Goal: Transaction & Acquisition: Purchase product/service

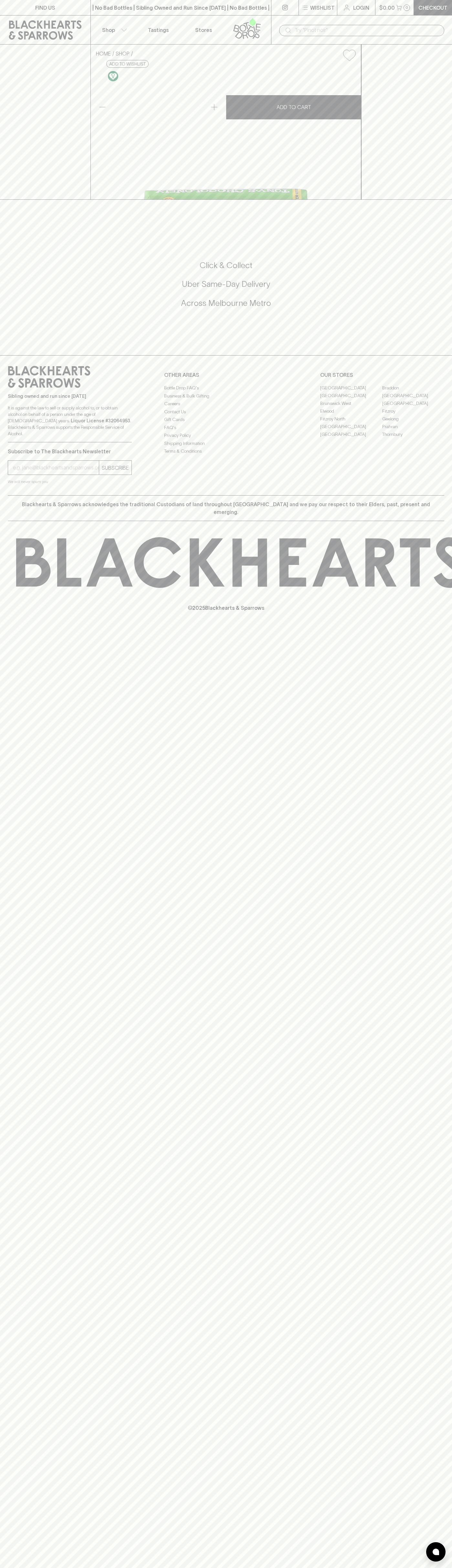
click at [94, 23] on button "Shop" at bounding box center [113, 29] width 45 height 29
click at [443, 1363] on div at bounding box center [226, 784] width 452 height 1568
click at [181, 1567] on html "FIND US | No Bad Bottles | Sibling Owned and Run Since 2006 | No Bad Bottles | …" at bounding box center [226, 784] width 452 height 1568
click at [2, 1233] on div at bounding box center [226, 784] width 452 height 1568
